Goal: Navigation & Orientation: Find specific page/section

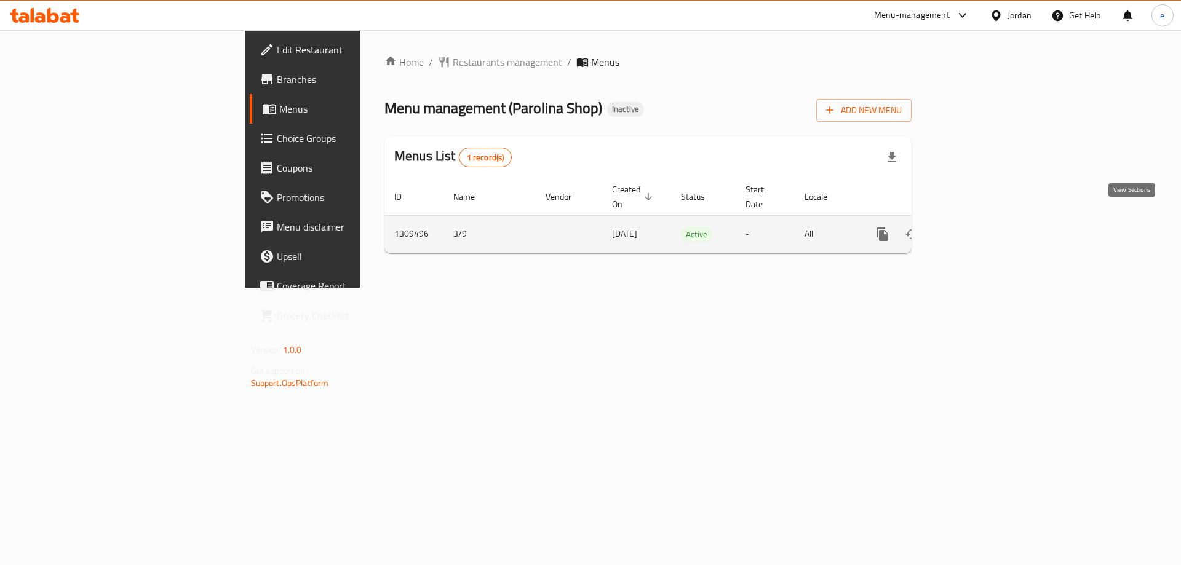
click at [979, 227] on icon "enhanced table" at bounding box center [971, 234] width 15 height 15
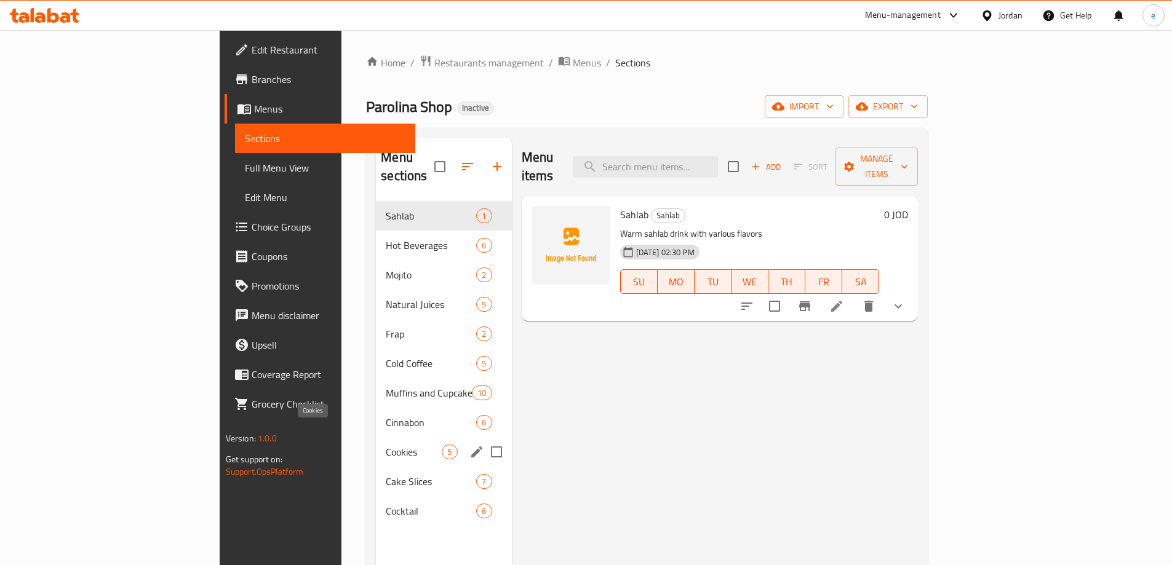
click at [386, 445] on span "Cookies" at bounding box center [414, 452] width 56 height 15
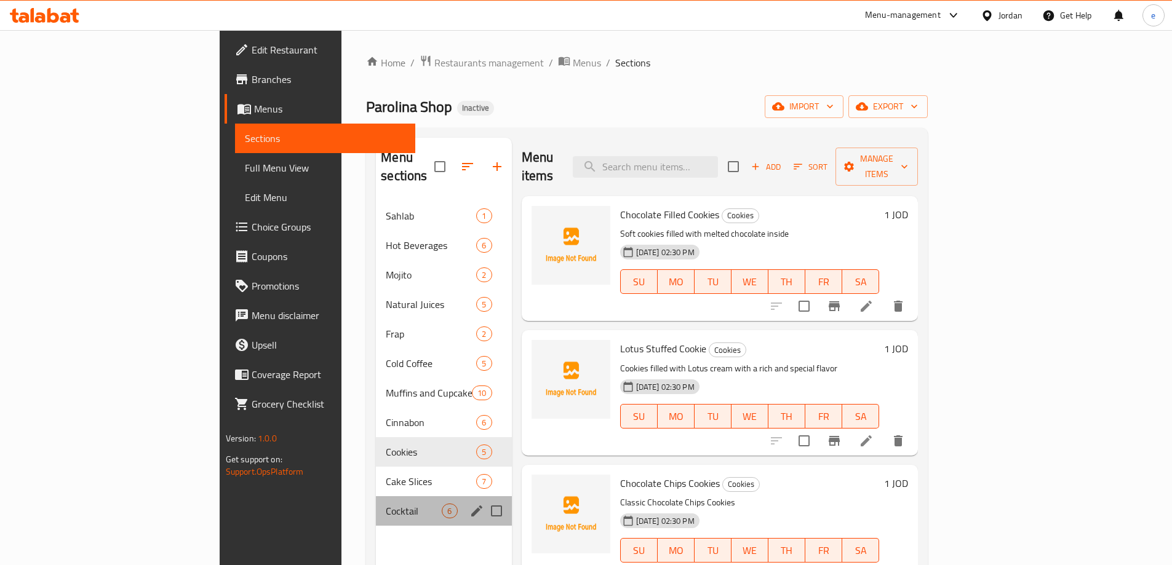
click at [376, 502] on div "Cocktail 6" at bounding box center [443, 511] width 135 height 30
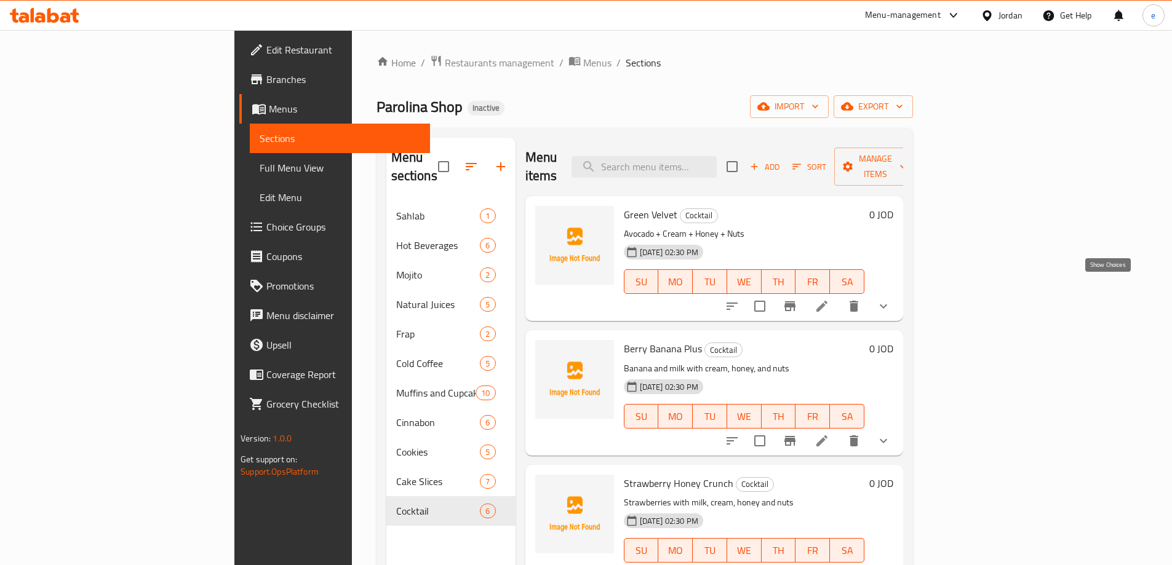
click at [887, 305] on icon "show more" at bounding box center [883, 307] width 7 height 4
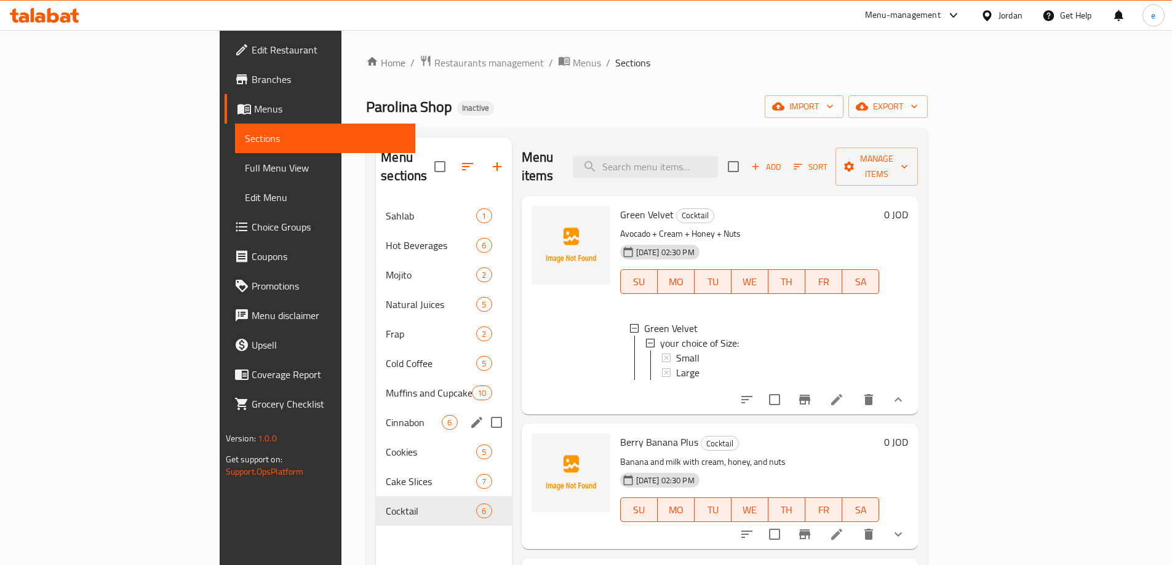
click at [376, 412] on div "Cinnabon 6" at bounding box center [443, 423] width 135 height 30
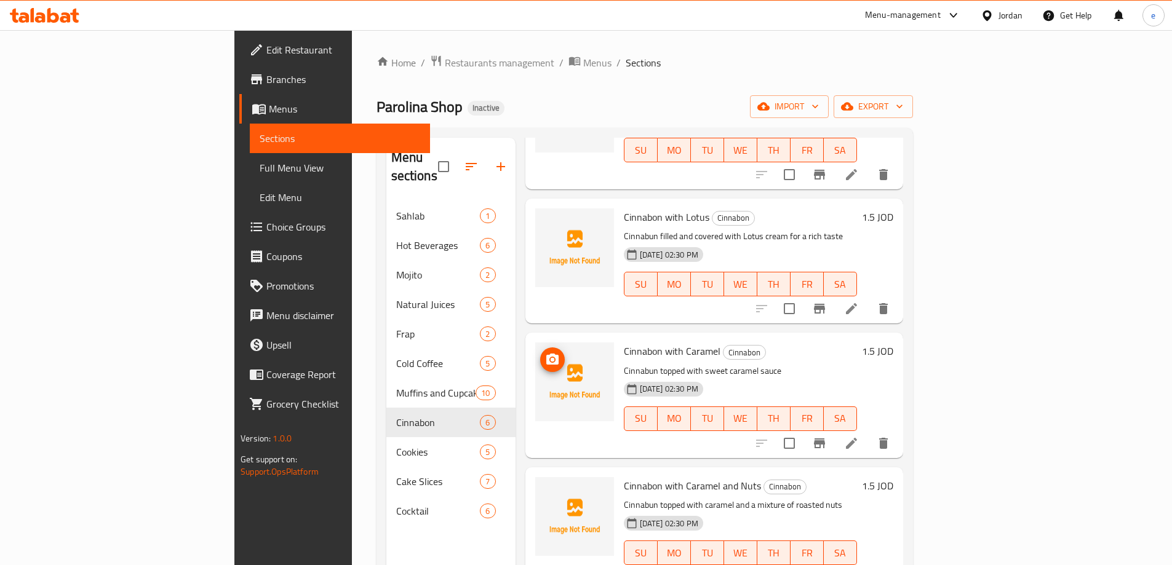
scroll to position [272, 0]
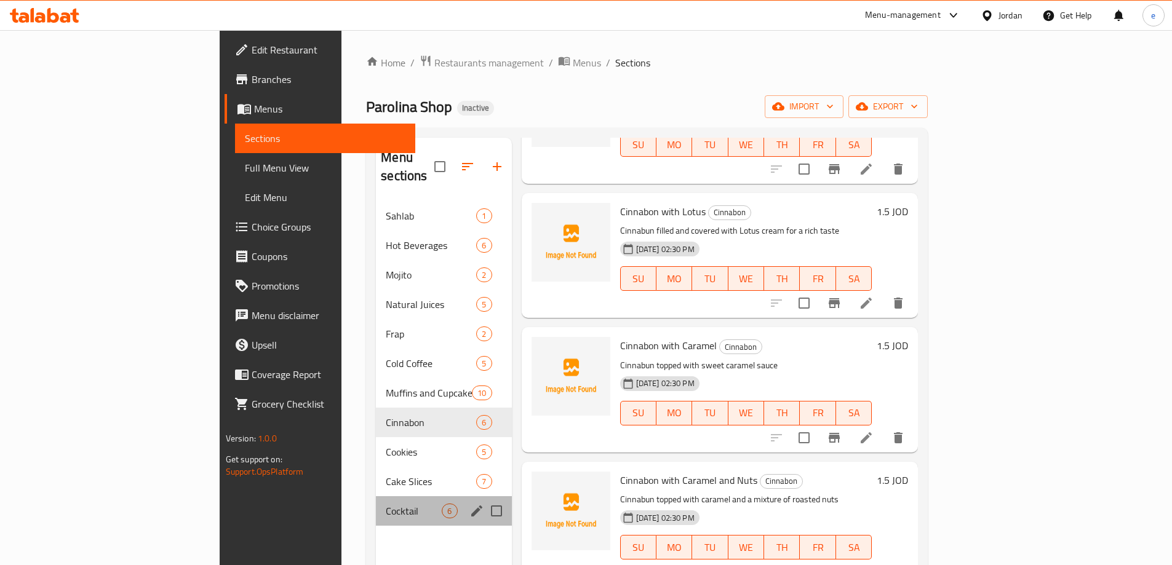
click at [376, 496] on div "Cocktail 6" at bounding box center [443, 511] width 135 height 30
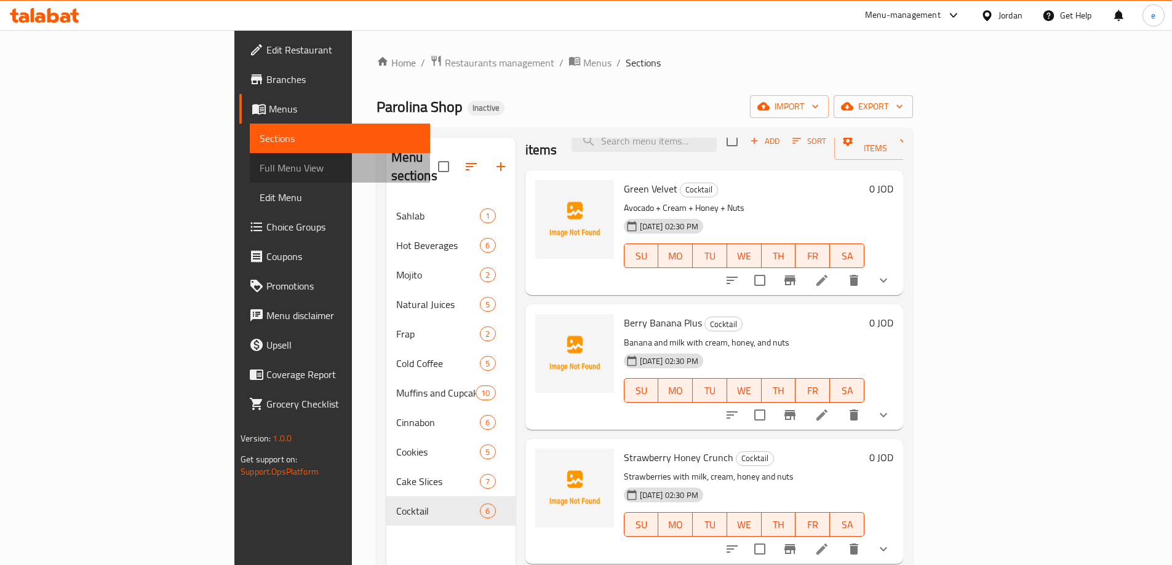
click at [260, 163] on span "Full Menu View" at bounding box center [340, 168] width 161 height 15
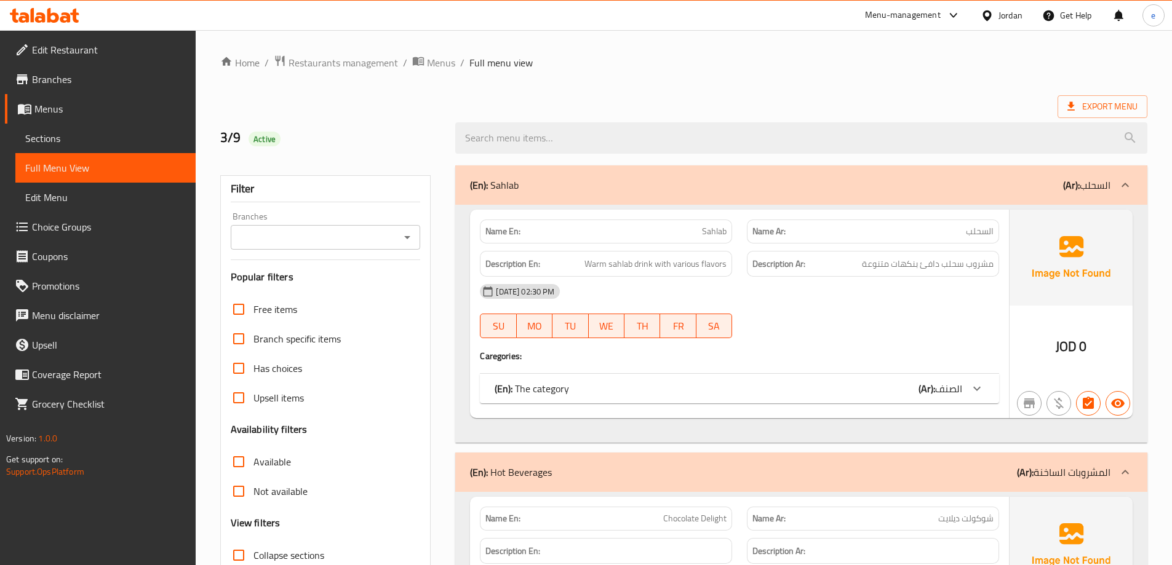
scroll to position [246, 0]
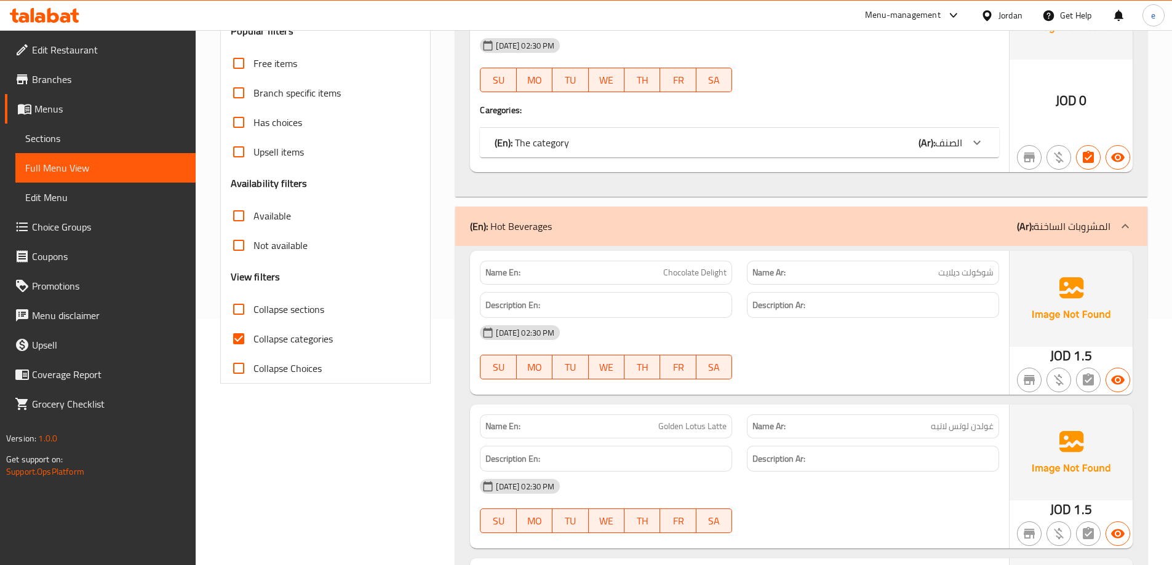
click at [284, 338] on span "Collapse categories" at bounding box center [292, 339] width 79 height 15
click at [253, 338] on input "Collapse categories" at bounding box center [239, 339] width 30 height 30
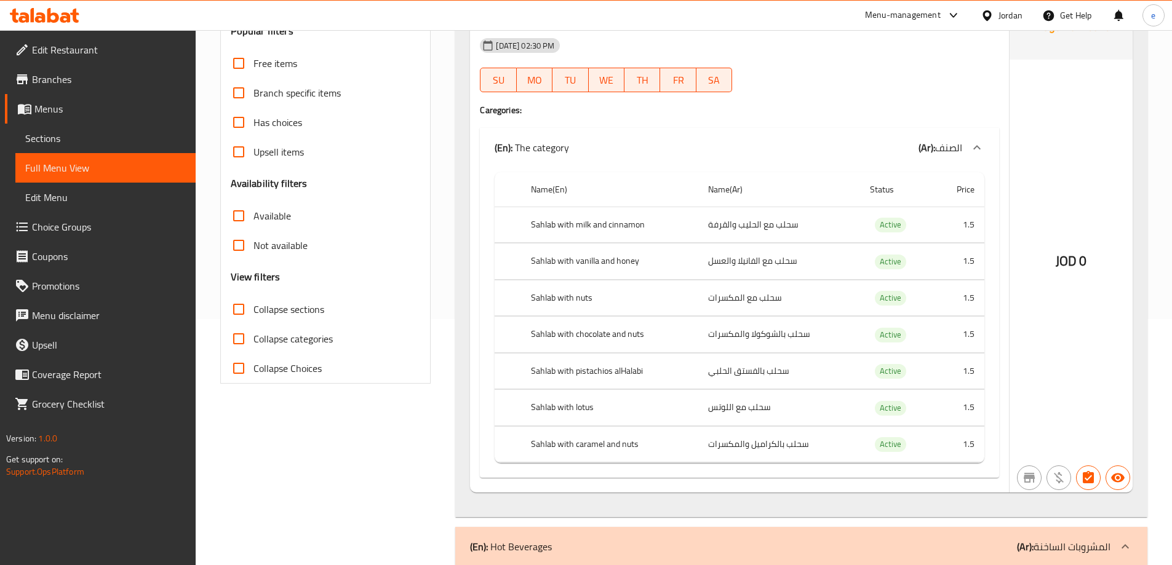
click at [265, 341] on span "Collapse categories" at bounding box center [292, 339] width 79 height 15
click at [253, 341] on input "Collapse categories" at bounding box center [239, 339] width 30 height 30
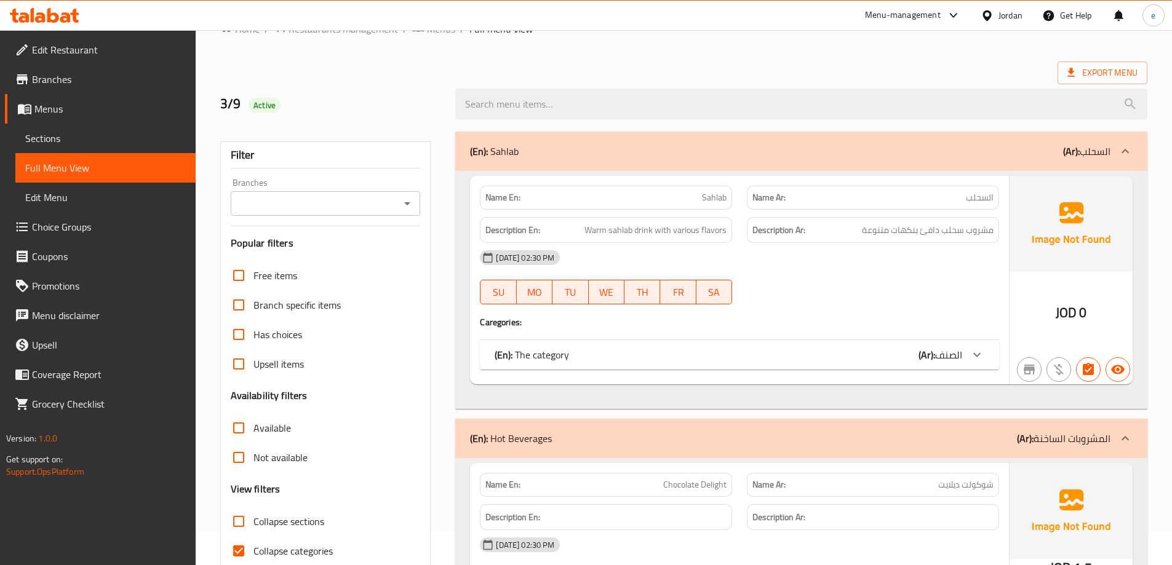
scroll to position [0, 0]
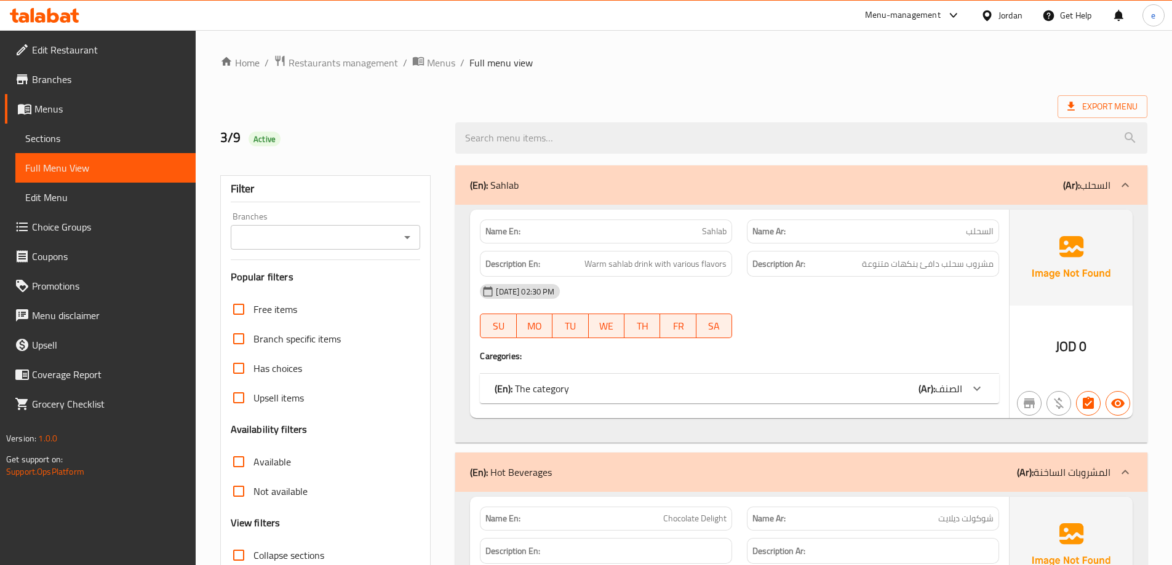
click at [802, 189] on div "(En): Sahlab (Ar): السحلب" at bounding box center [790, 185] width 640 height 15
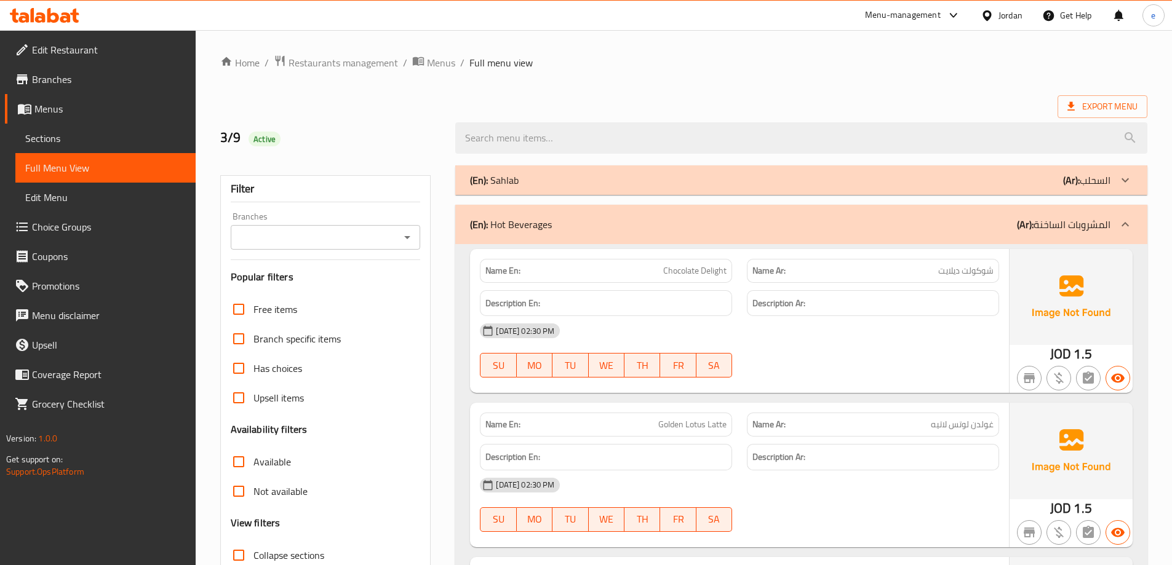
click at [920, 233] on div "(En): Hot Beverages (Ar): المشروبات الساخنة" at bounding box center [801, 224] width 692 height 39
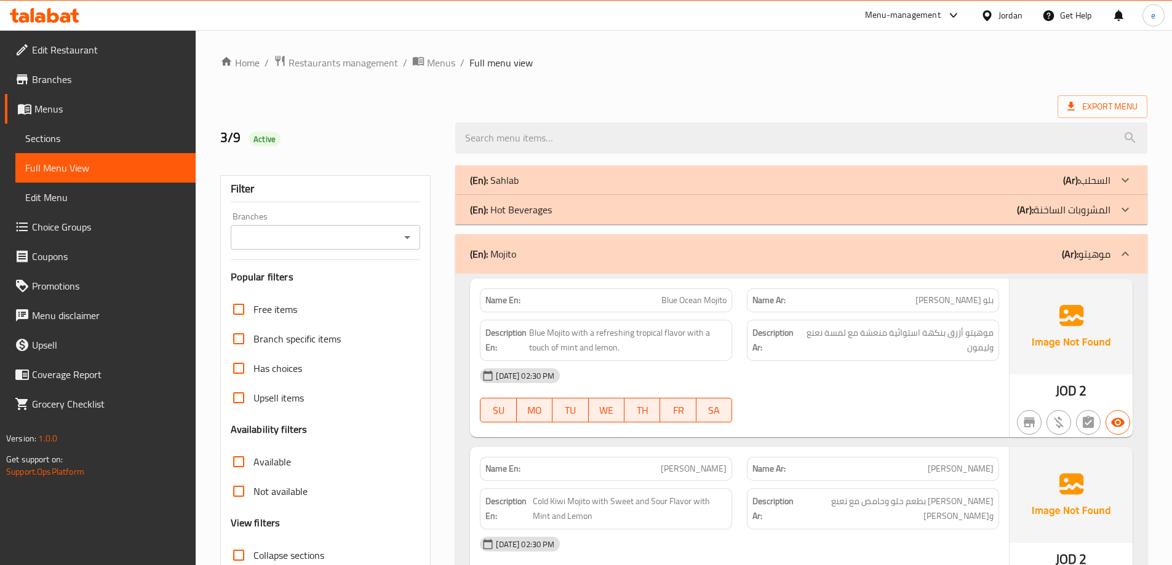
click at [920, 259] on div "(En): Mojito (Ar): موهيتو" at bounding box center [790, 254] width 640 height 15
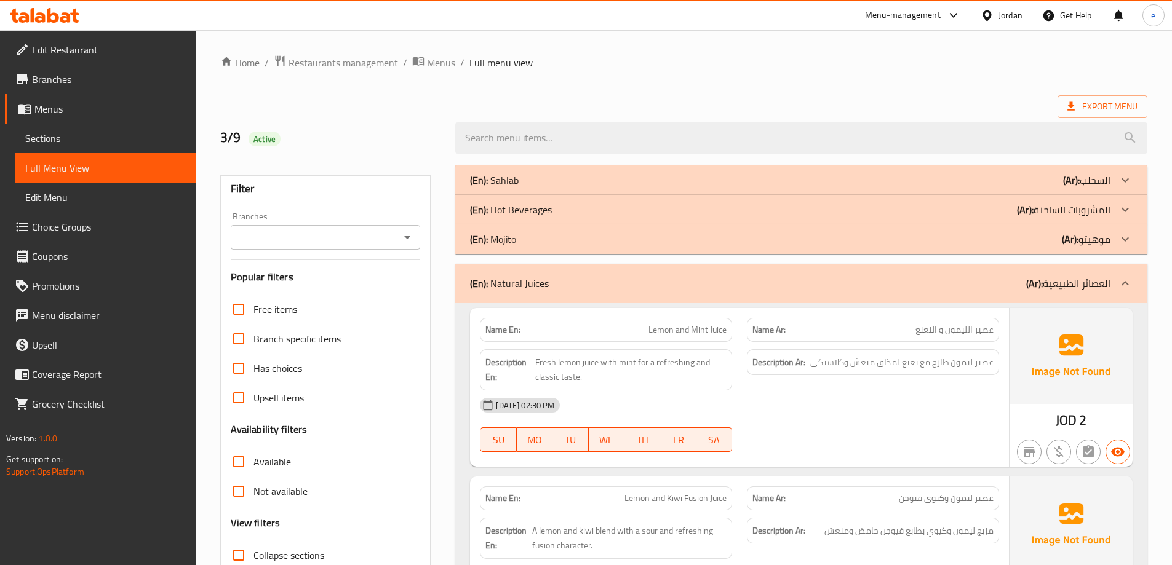
click at [909, 288] on div "(En): Natural Juices (Ar): العصائر الطبيعية" at bounding box center [790, 283] width 640 height 15
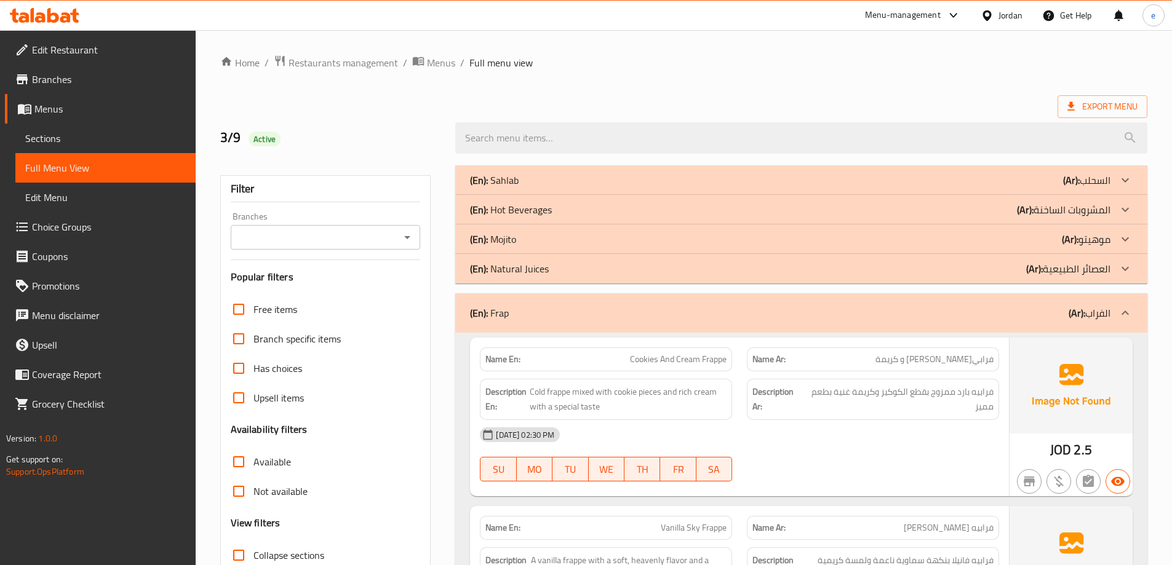
click at [928, 308] on div "(En): Frap (Ar): الفراب" at bounding box center [790, 313] width 640 height 15
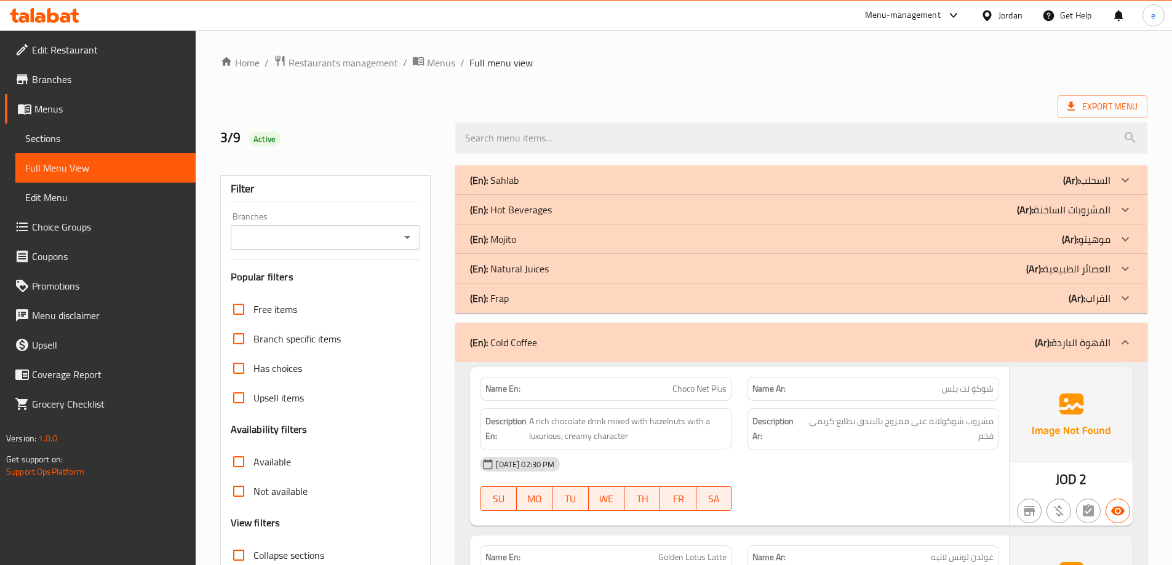
click at [976, 188] on div "(En): Natural Juices (Ar): العصائر الطبيعية" at bounding box center [790, 180] width 640 height 15
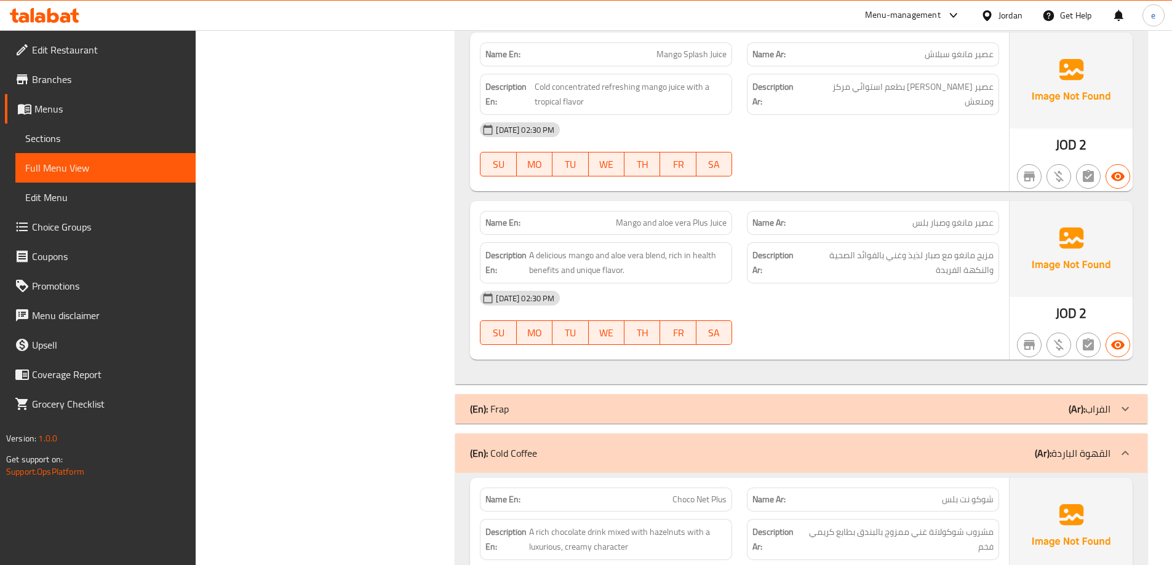
scroll to position [861, 0]
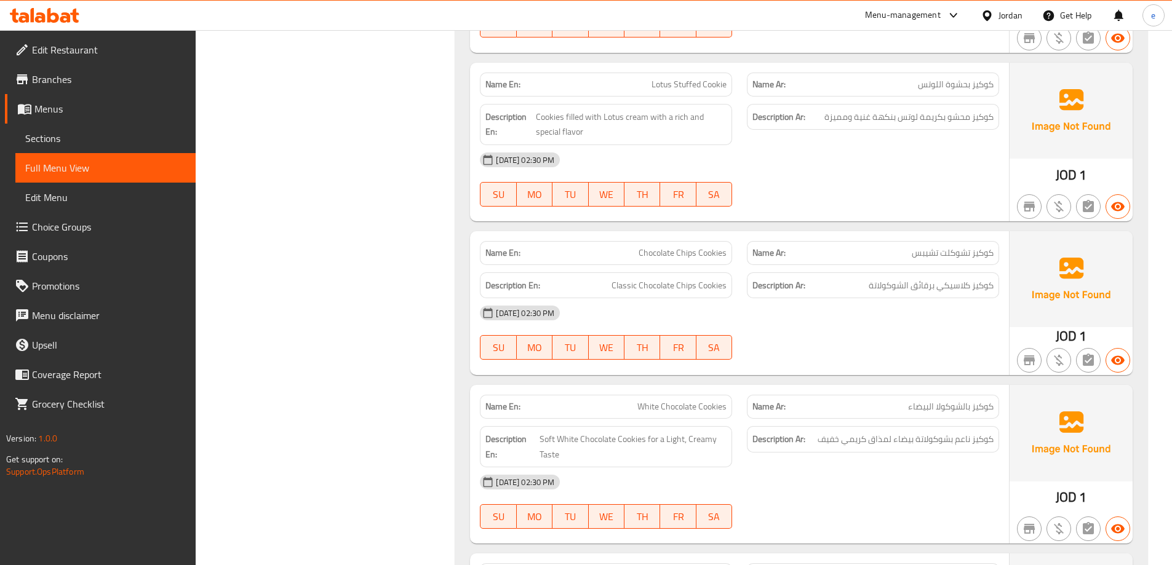
scroll to position [2215, 0]
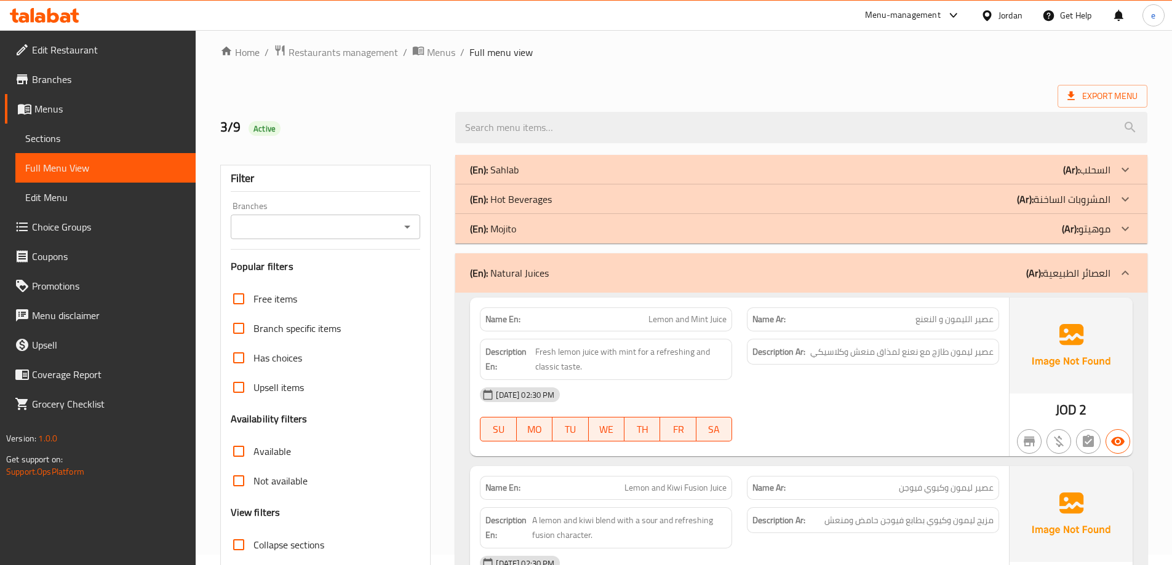
scroll to position [0, 0]
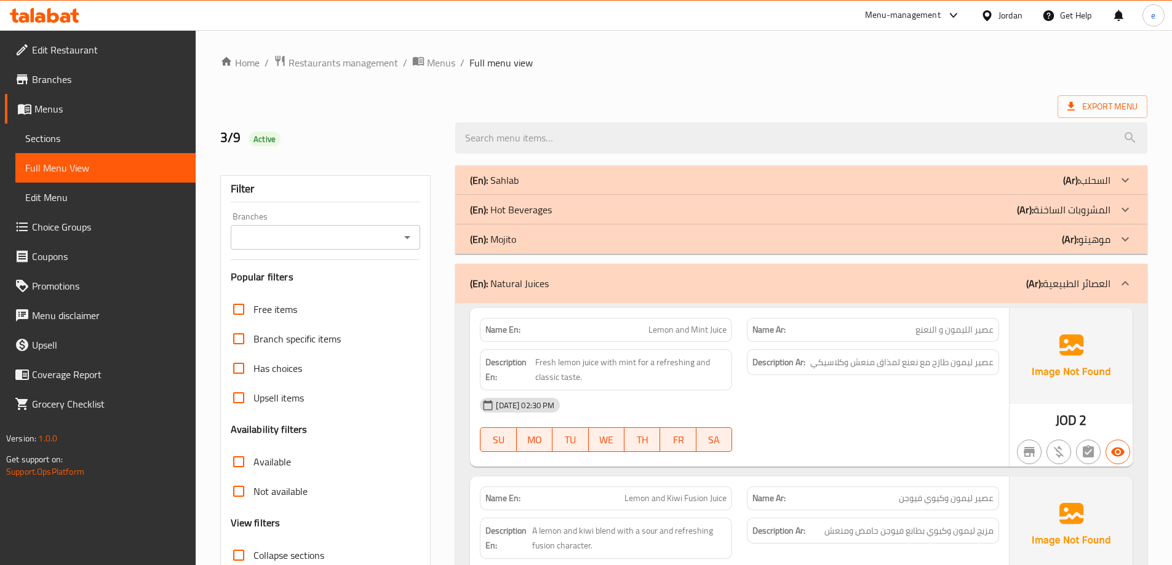
click at [663, 184] on div "(En): Sahlab (Ar): السحلب" at bounding box center [790, 180] width 640 height 15
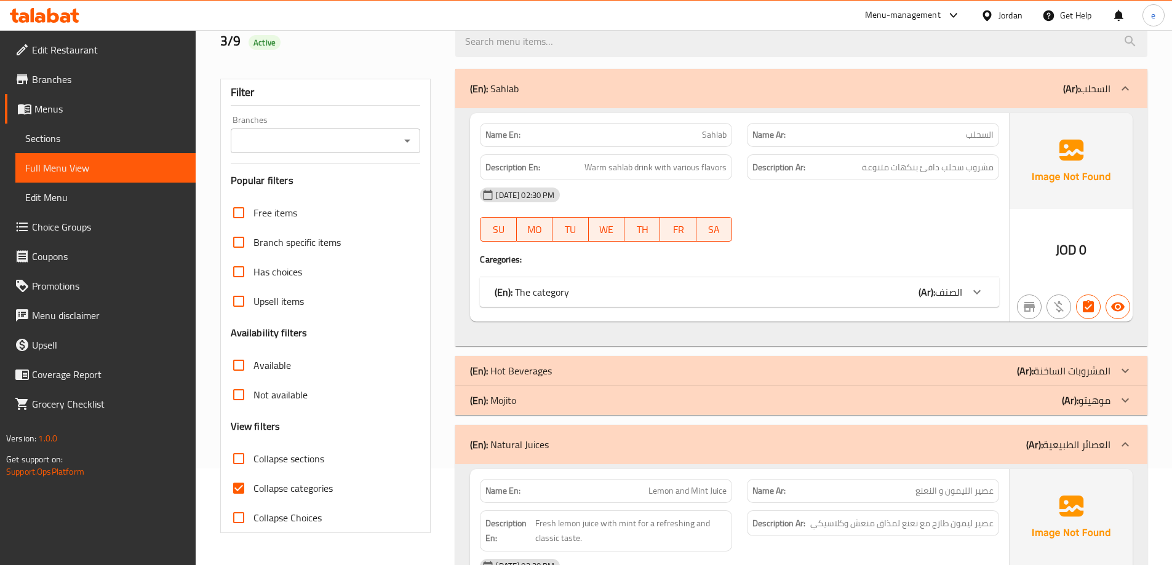
scroll to position [123, 0]
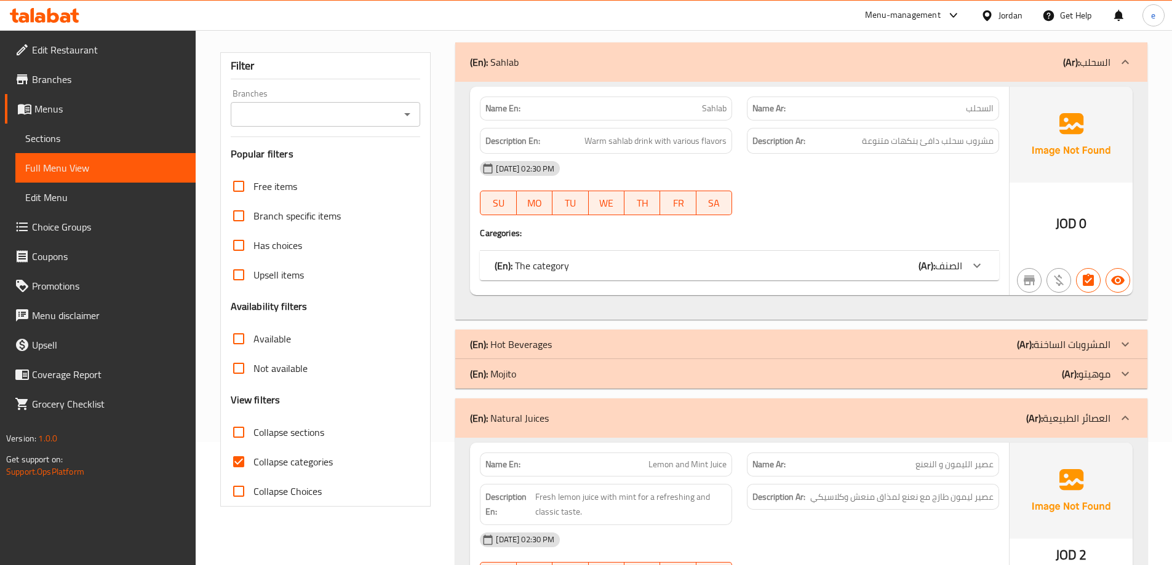
click at [650, 74] on div "(En): Sahlab (Ar): السحلب" at bounding box center [801, 61] width 692 height 39
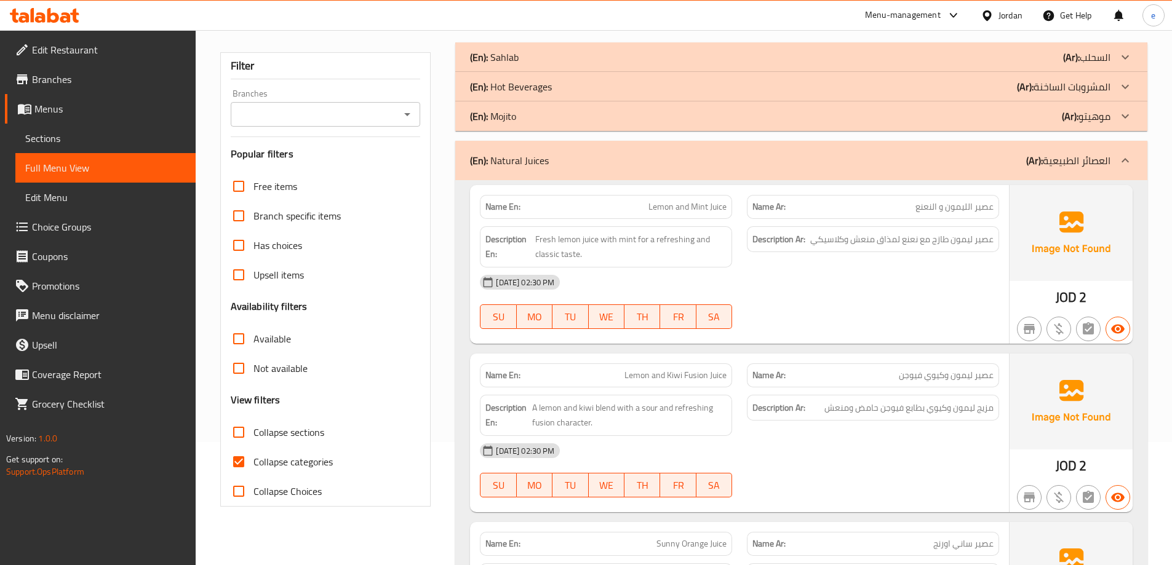
click at [649, 65] on div "(En): Hot Beverages (Ar): المشروبات الساخنة" at bounding box center [790, 57] width 640 height 15
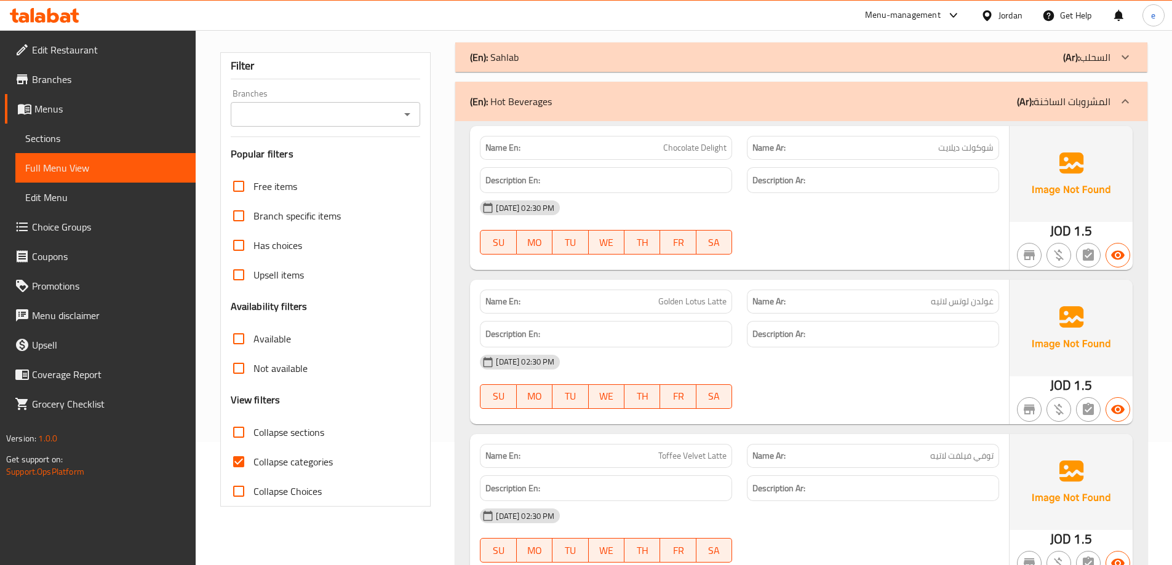
click at [672, 57] on div "(En): Sahlab (Ar): السحلب" at bounding box center [790, 57] width 640 height 15
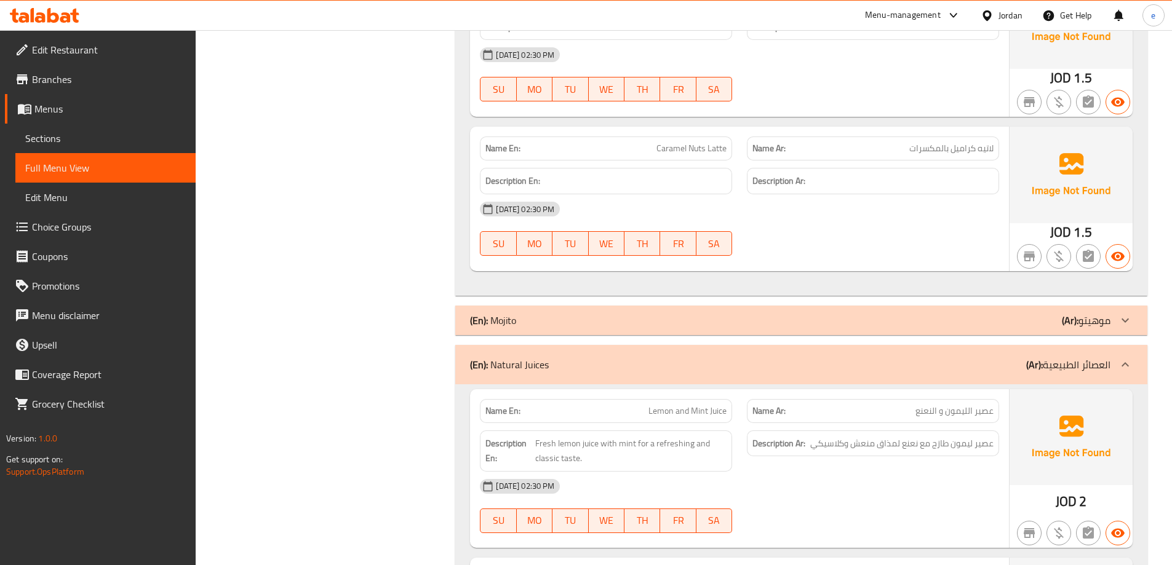
scroll to position [1230, 0]
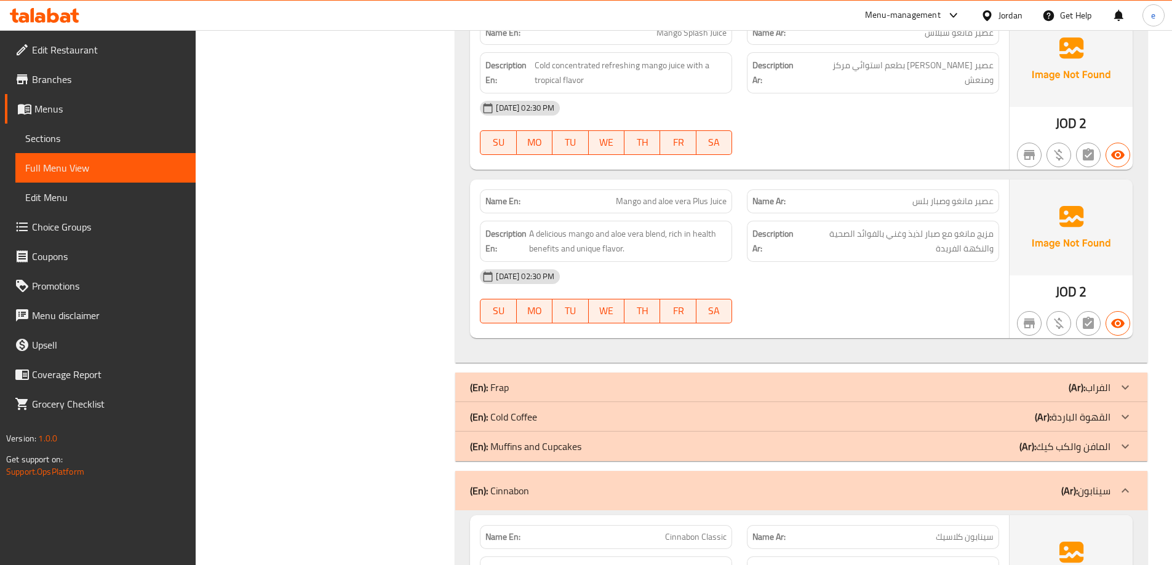
scroll to position [2461, 0]
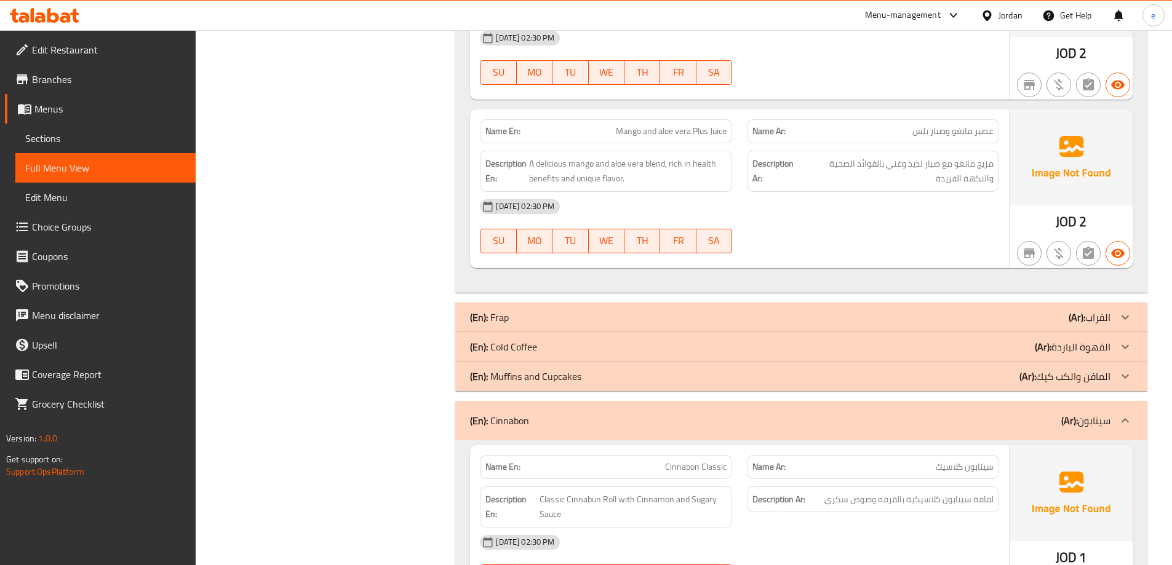
click at [811, 300] on div "(En): Sahlab (Ar): السحلب Name En: Sahlab Name Ar: السحلب Description En: Warm …" at bounding box center [801, 304] width 692 height 5199
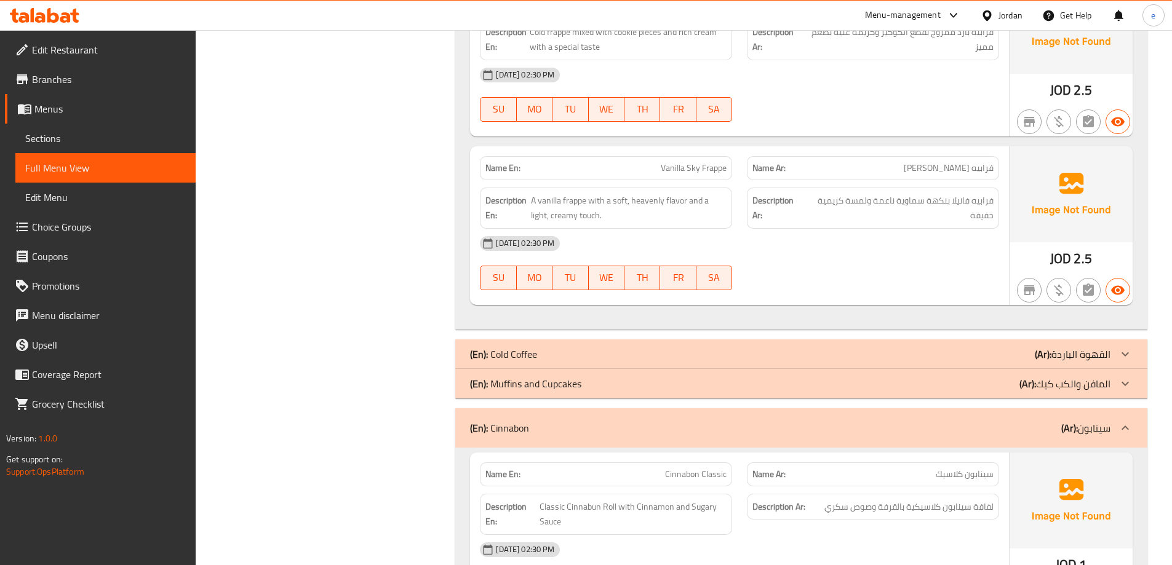
scroll to position [2953, 0]
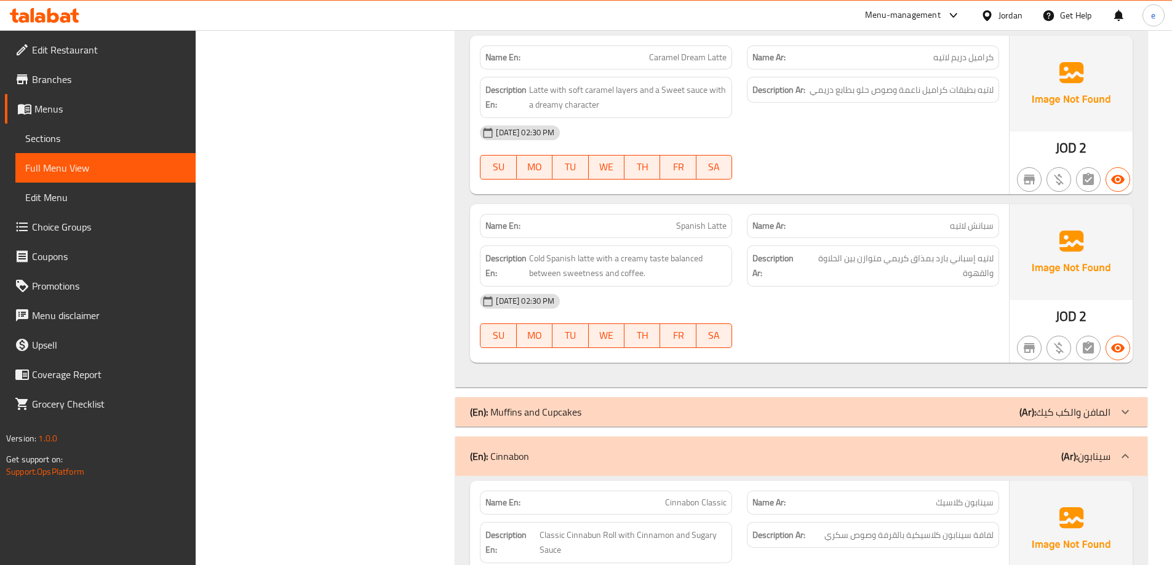
scroll to position [3691, 0]
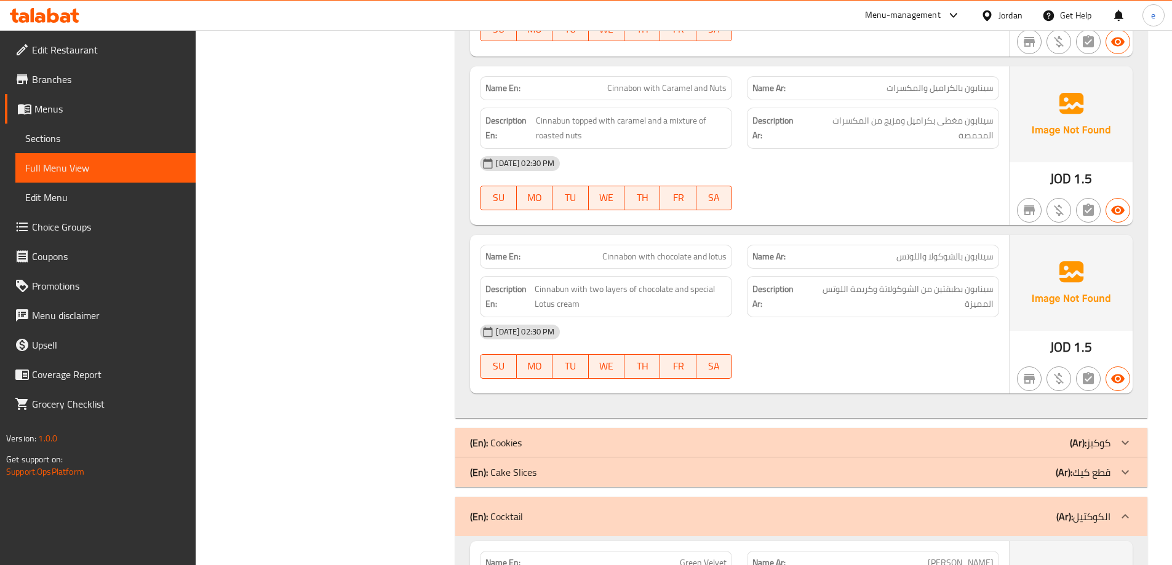
scroll to position [6521, 0]
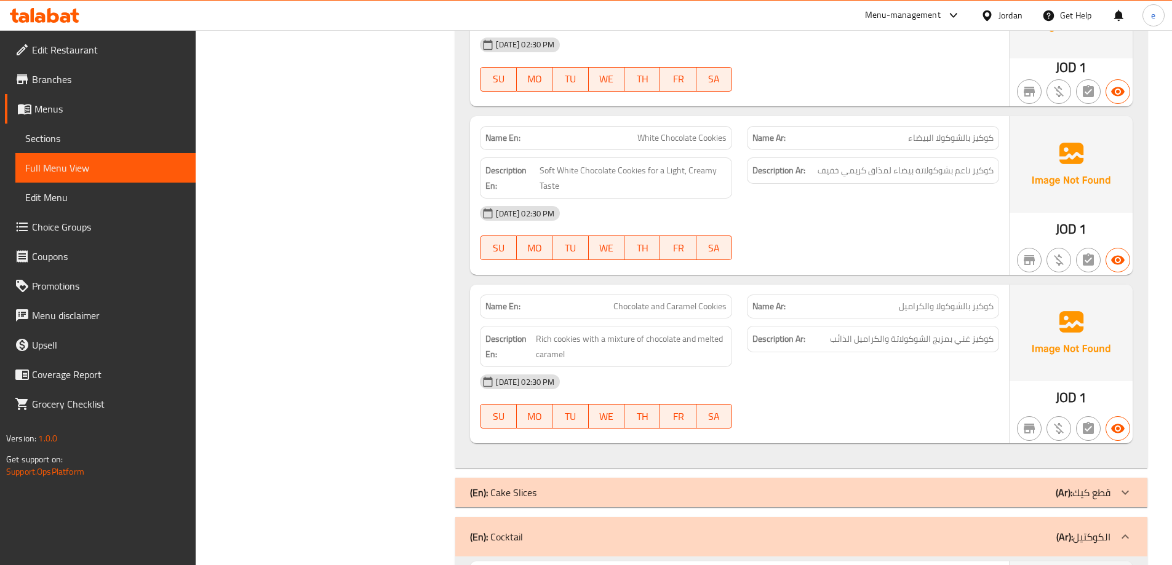
scroll to position [7259, 0]
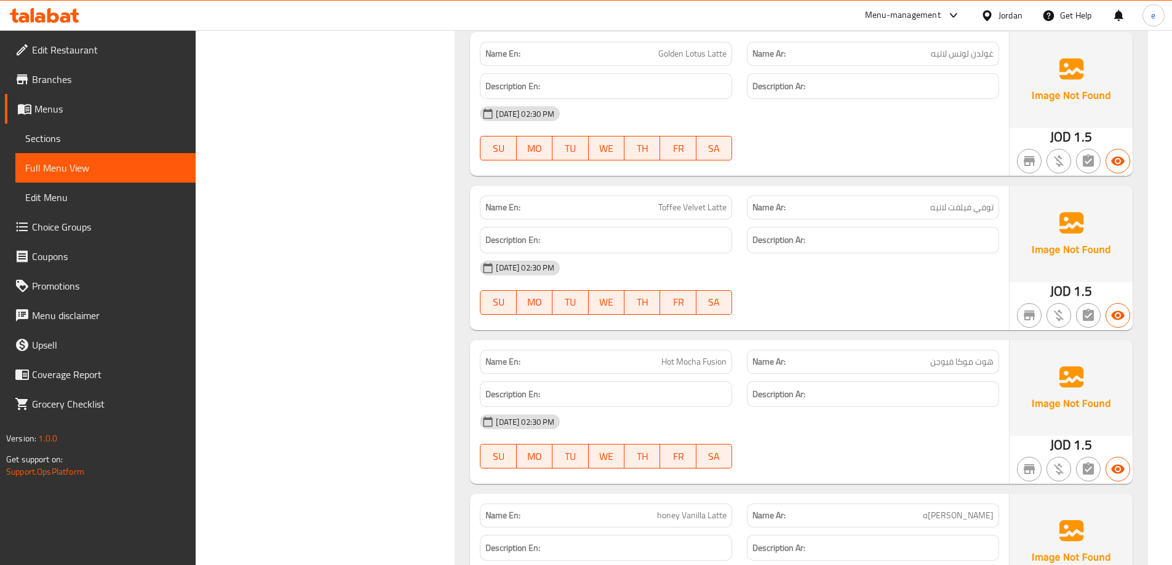
scroll to position [292, 0]
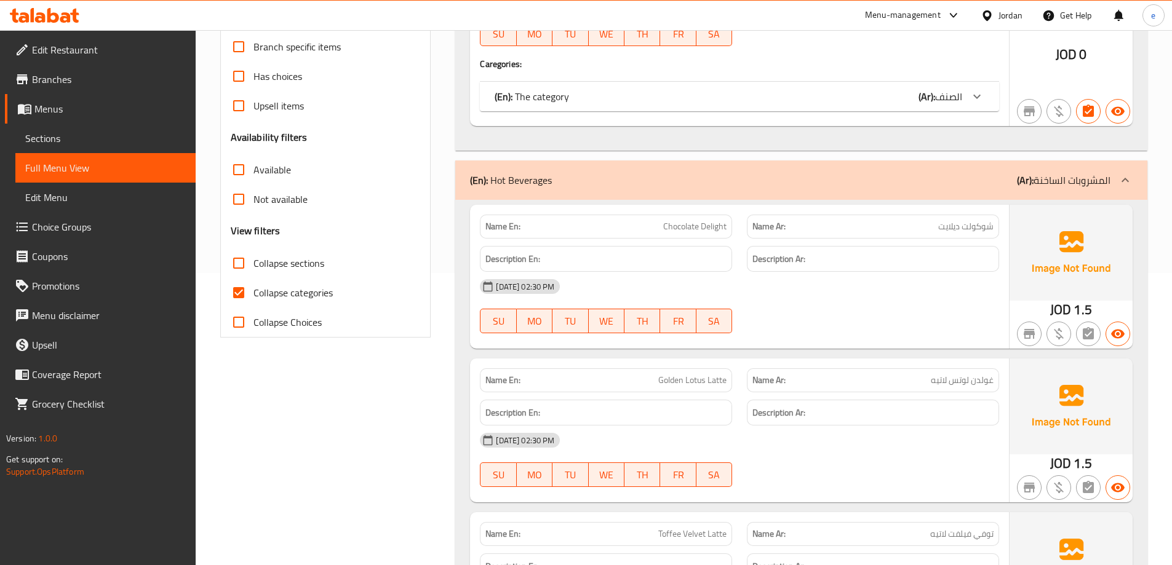
click at [292, 292] on span "Collapse categories" at bounding box center [292, 292] width 79 height 15
click at [253, 292] on input "Collapse categories" at bounding box center [239, 293] width 30 height 30
checkbox input "false"
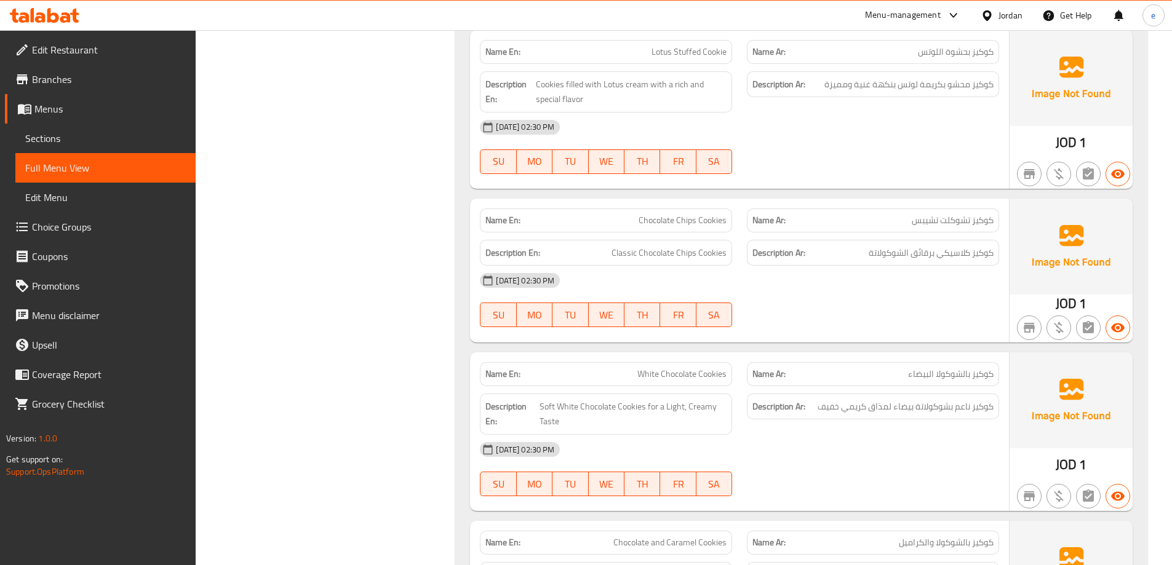
scroll to position [6955, 0]
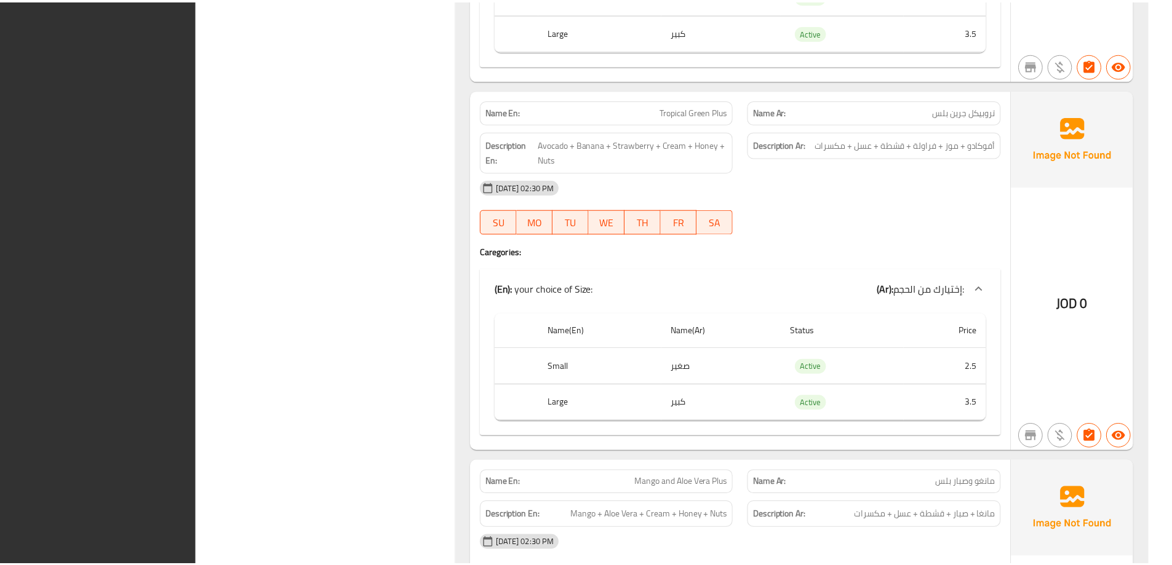
scroll to position [10892, 0]
